Goal: Book appointment/travel/reservation

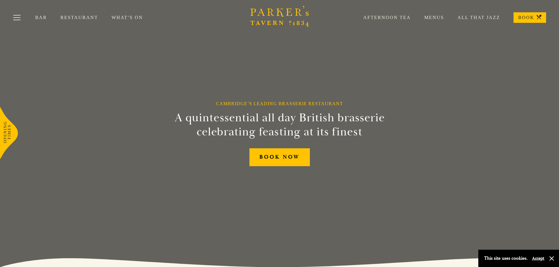
click at [70, 17] on link "Restaurant" at bounding box center [85, 18] width 51 height 6
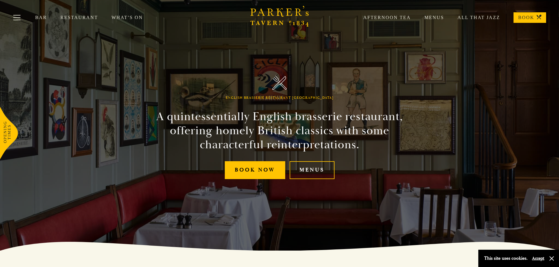
scroll to position [29, 0]
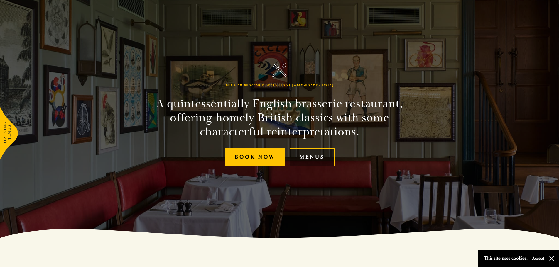
click at [307, 151] on link "Menus" at bounding box center [312, 157] width 45 height 18
